Goal: Task Accomplishment & Management: Use online tool/utility

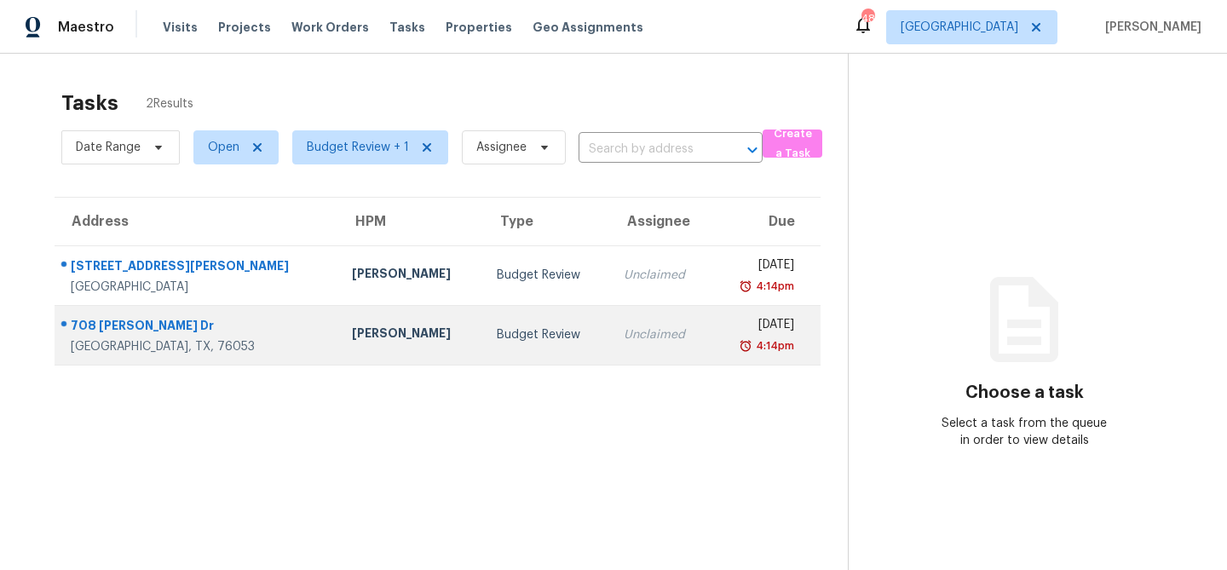
click at [352, 329] on div "Andrew Kempka" at bounding box center [411, 335] width 118 height 21
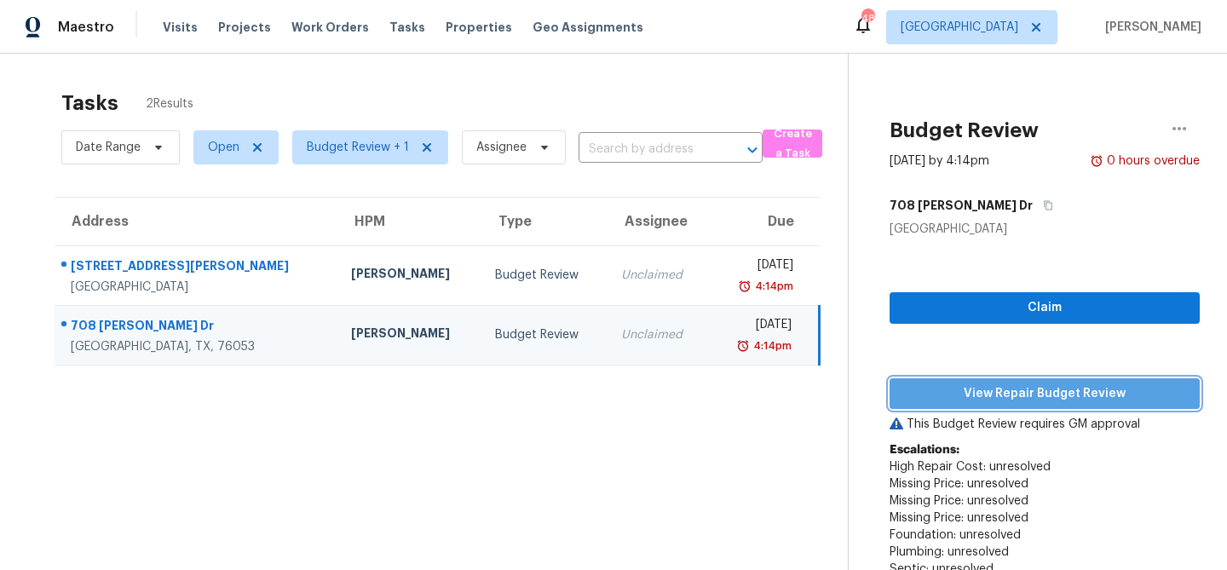
click at [969, 393] on span "View Repair Budget Review" at bounding box center [1044, 393] width 283 height 21
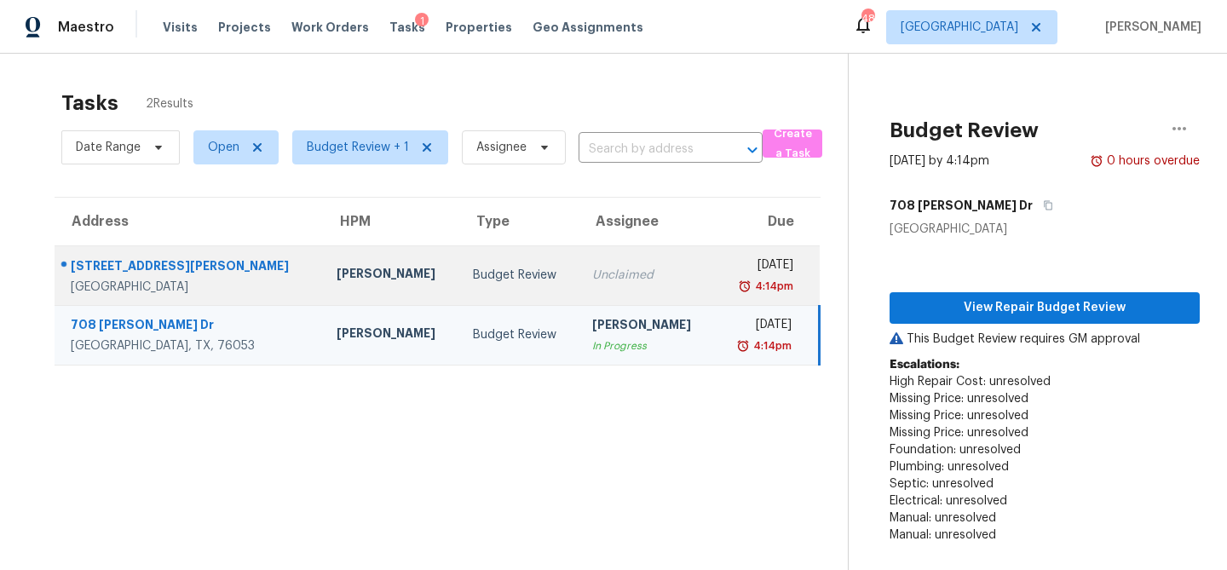
click at [609, 260] on td "Unclaimed" at bounding box center [646, 275] width 136 height 60
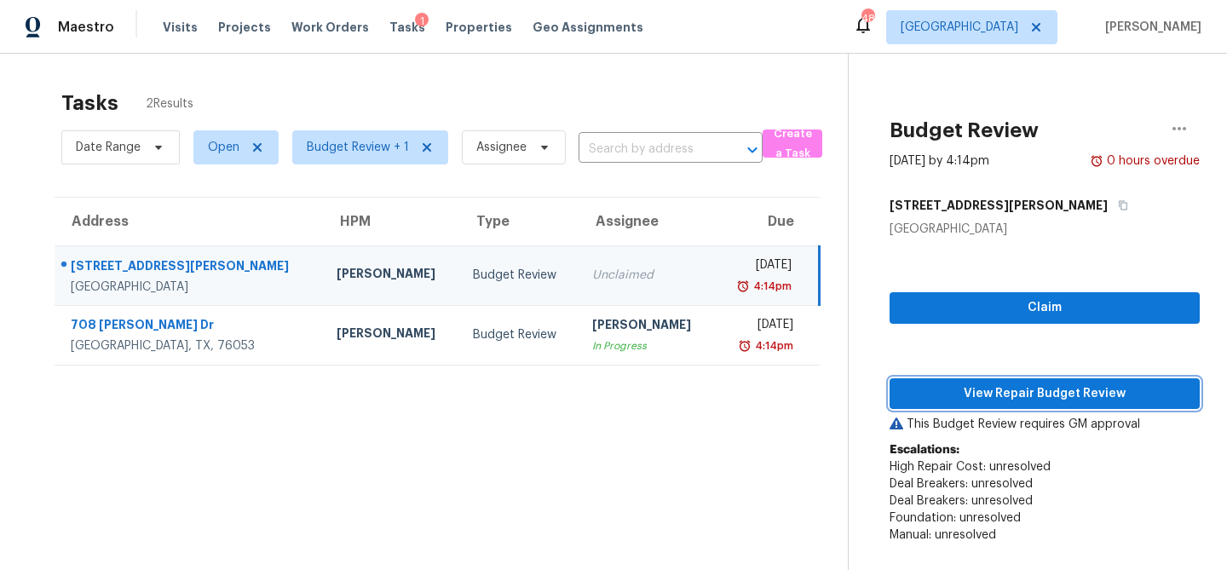
click at [957, 394] on span "View Repair Budget Review" at bounding box center [1044, 393] width 283 height 21
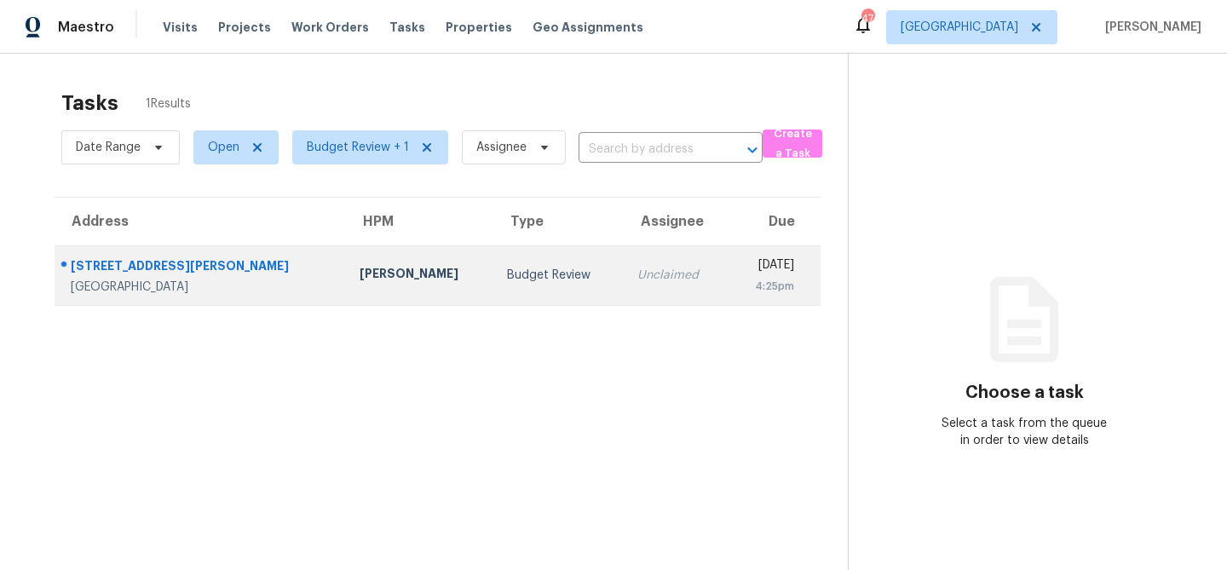
click at [359, 277] on div "Jason Fletcher" at bounding box center [419, 275] width 121 height 21
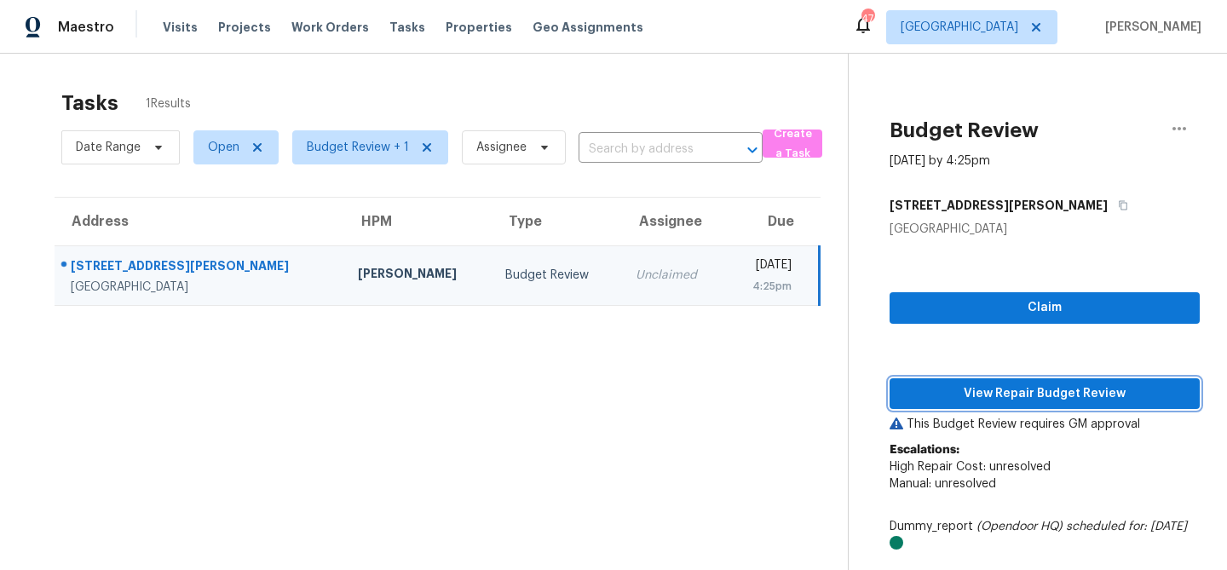
click at [927, 388] on span "View Repair Budget Review" at bounding box center [1044, 393] width 283 height 21
